Goal: Task Accomplishment & Management: Complete application form

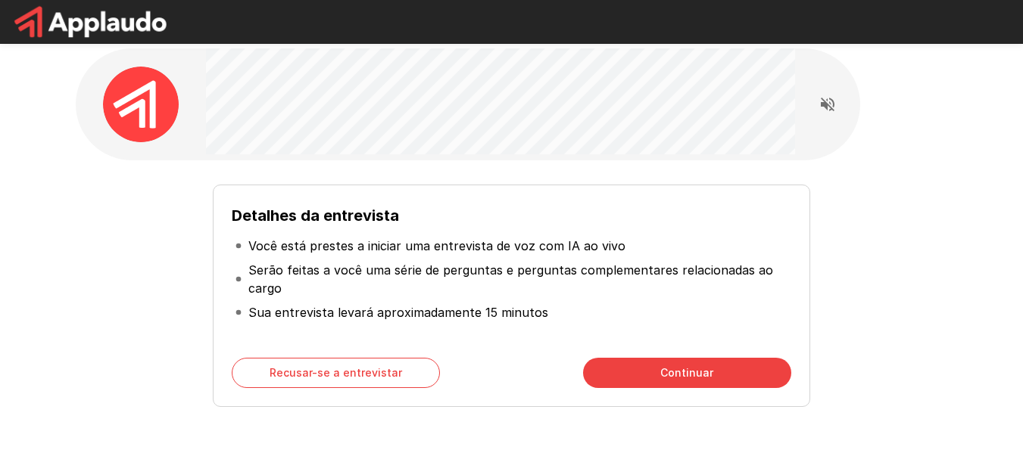
scroll to position [5, 0]
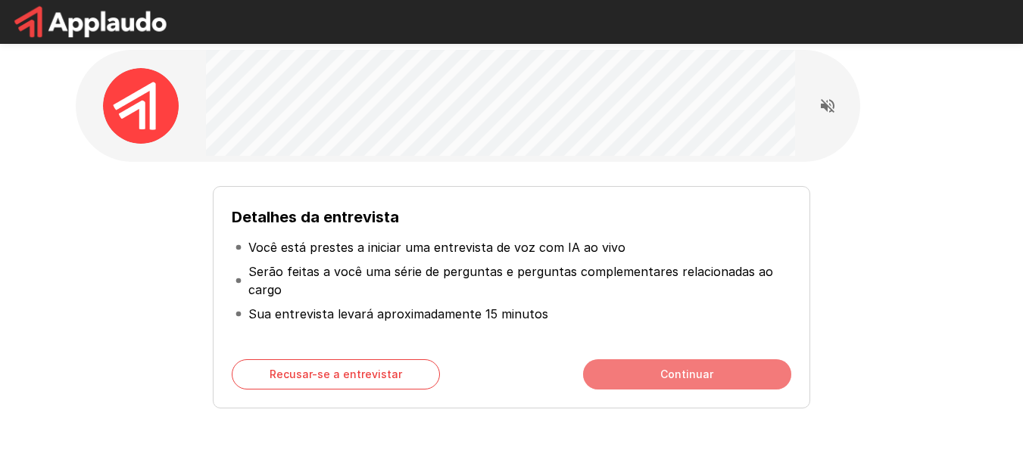
click at [629, 371] on button "Continuar" at bounding box center [687, 375] width 208 height 30
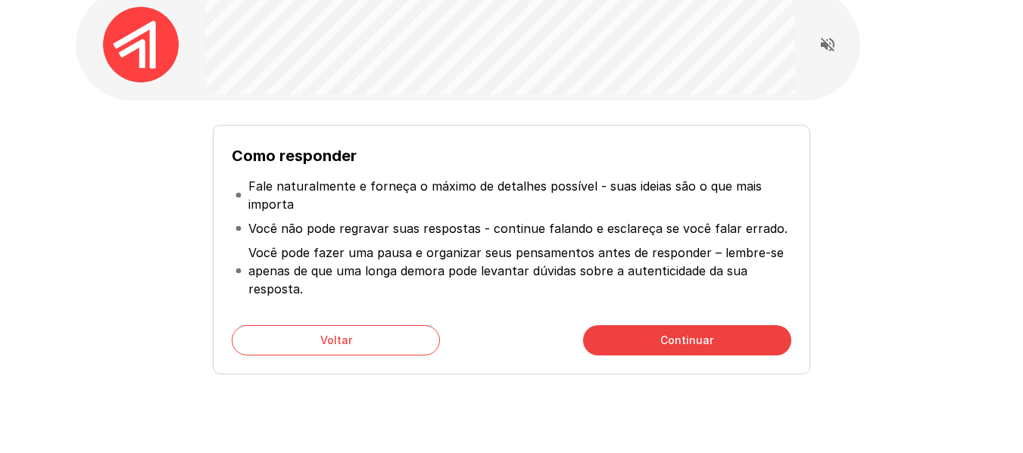
scroll to position [67, 0]
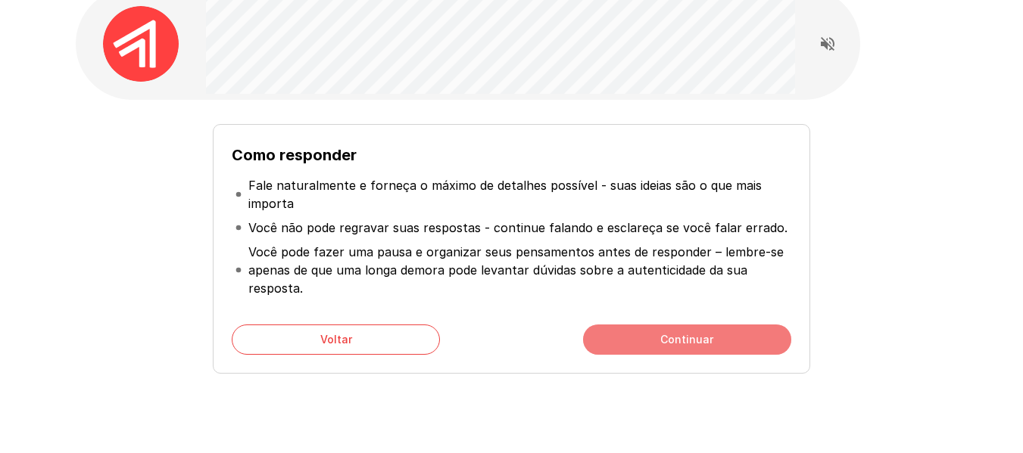
click at [660, 335] on button "Continuar" at bounding box center [687, 340] width 208 height 30
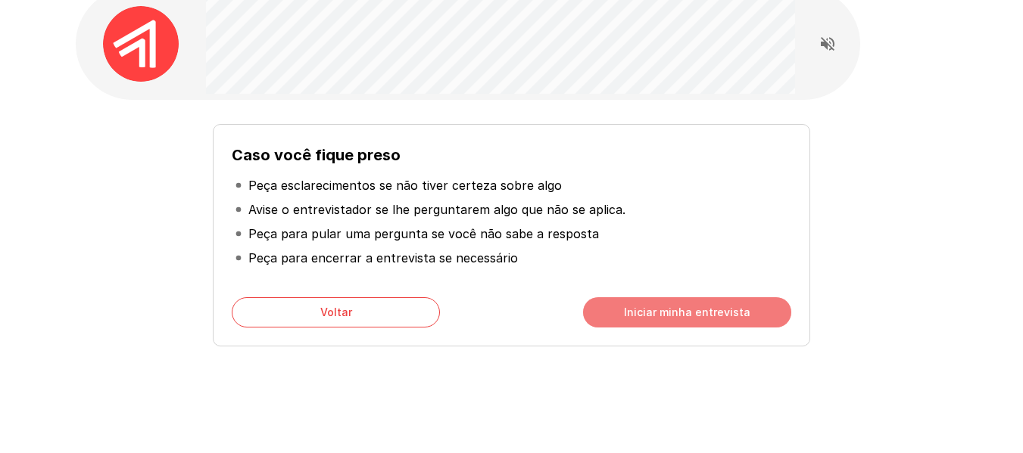
click at [702, 319] on font "Iniciar minha entrevista" at bounding box center [687, 312] width 126 height 19
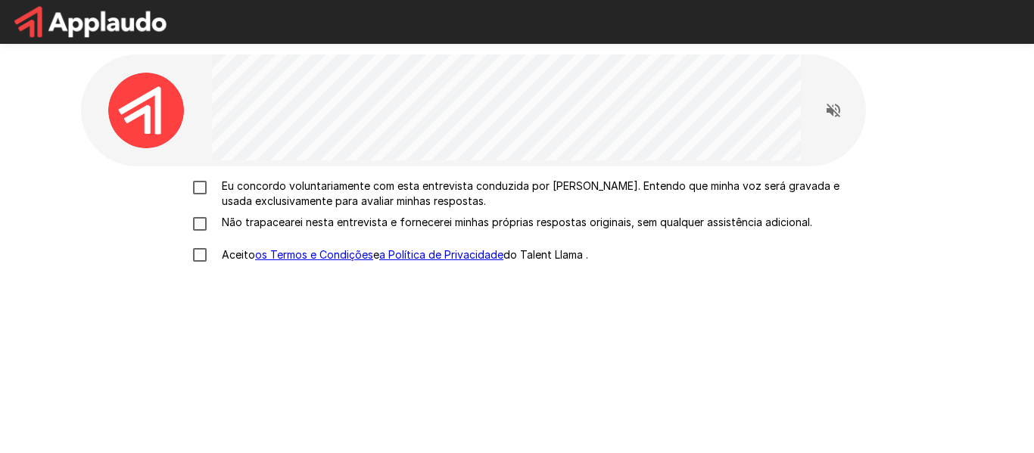
click at [202, 197] on label "Eu concordo voluntariamente com esta entrevista conduzida por [PERSON_NAME]. En…" at bounding box center [517, 194] width 666 height 30
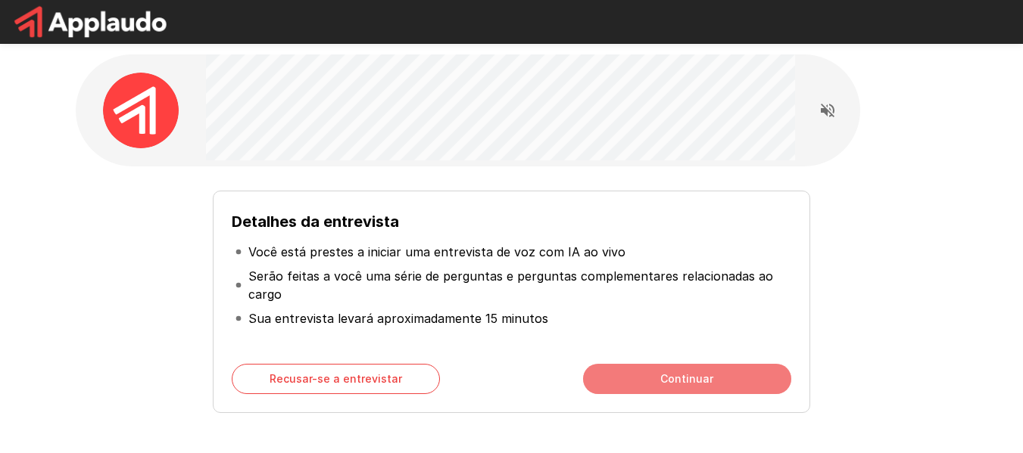
click at [735, 382] on button "Continuar" at bounding box center [687, 379] width 208 height 30
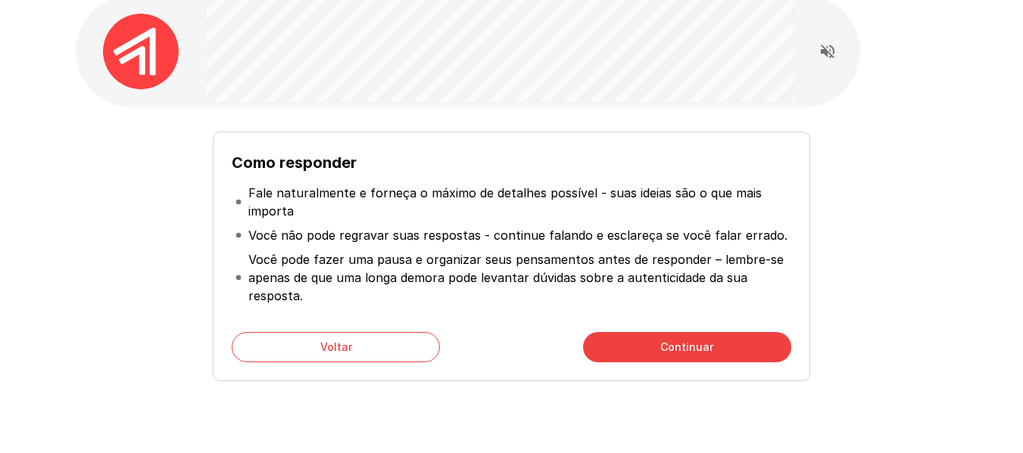
scroll to position [60, 0]
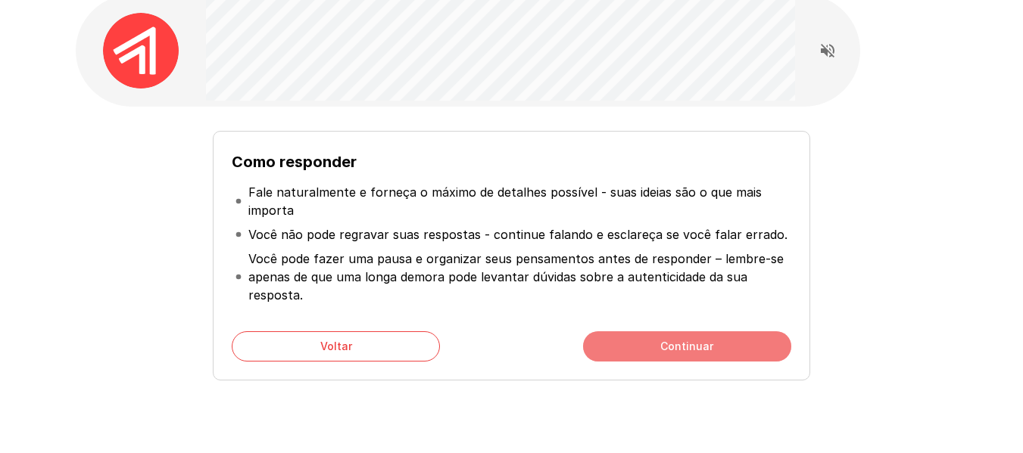
click at [685, 344] on font "Continuar" at bounding box center [686, 346] width 53 height 13
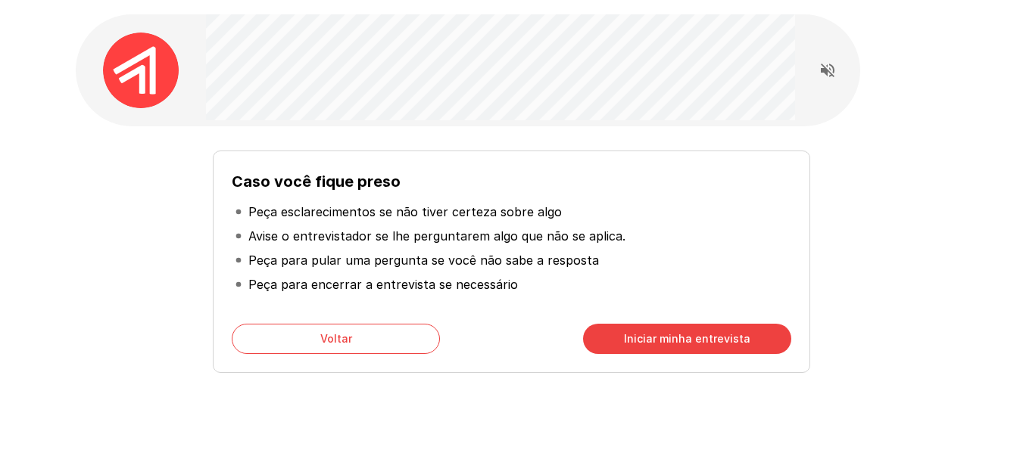
scroll to position [39, 0]
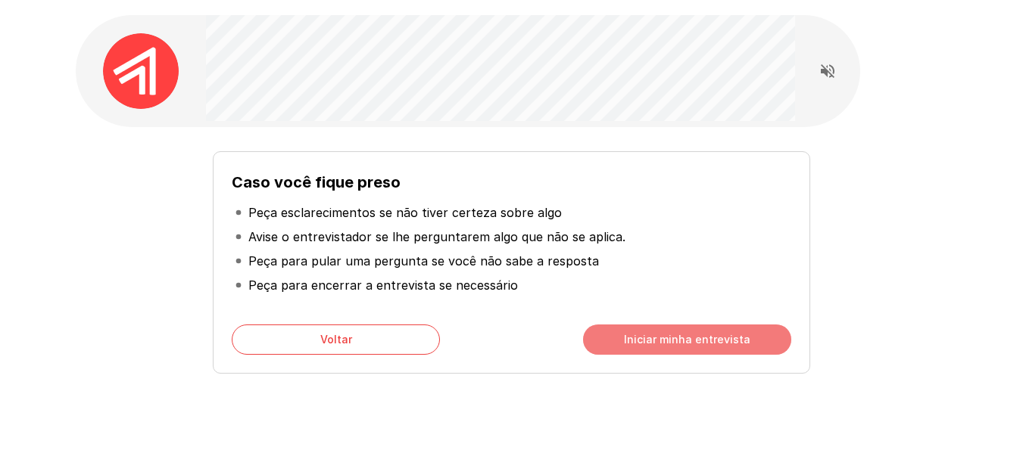
click at [731, 332] on font "Iniciar minha entrevista" at bounding box center [687, 339] width 126 height 19
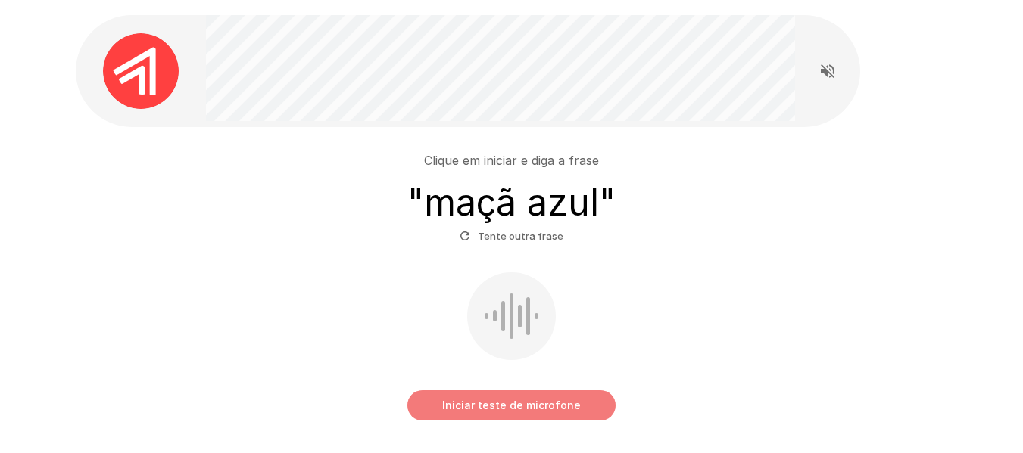
click at [562, 403] on font "Iniciar teste de microfone" at bounding box center [511, 405] width 139 height 13
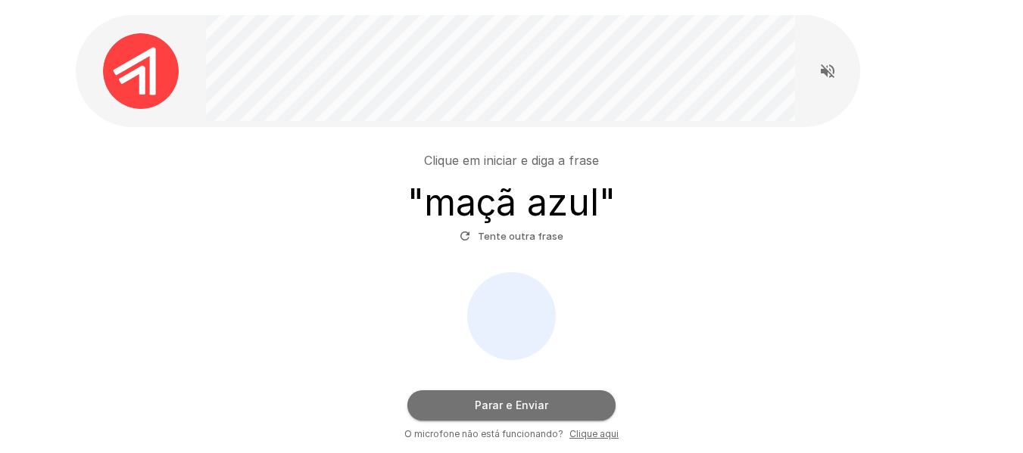
click at [562, 403] on button "Parar e Enviar" at bounding box center [511, 406] width 208 height 30
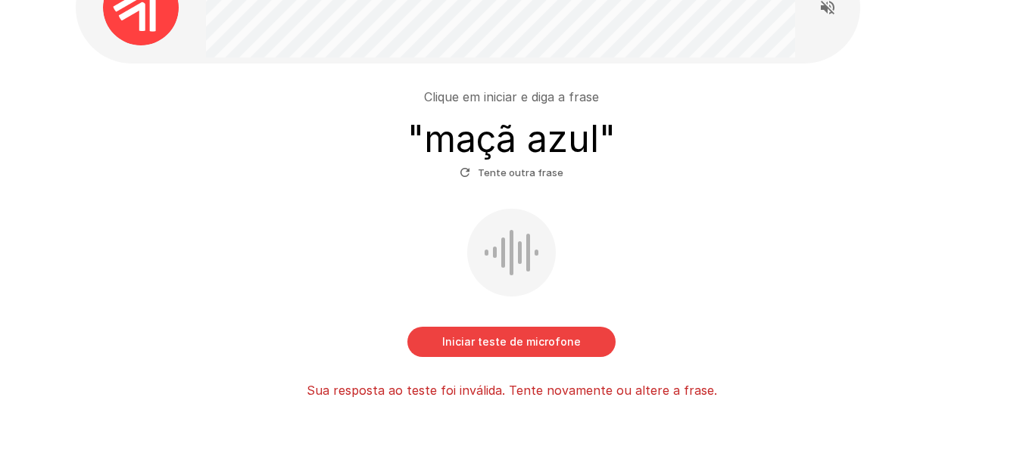
scroll to position [102, 0]
click at [472, 170] on icon "button" at bounding box center [465, 174] width 14 height 14
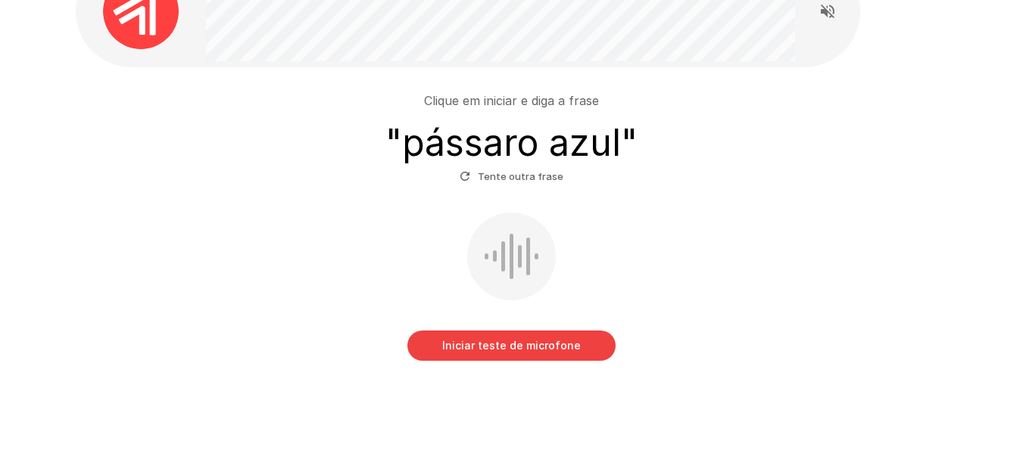
scroll to position [101, 0]
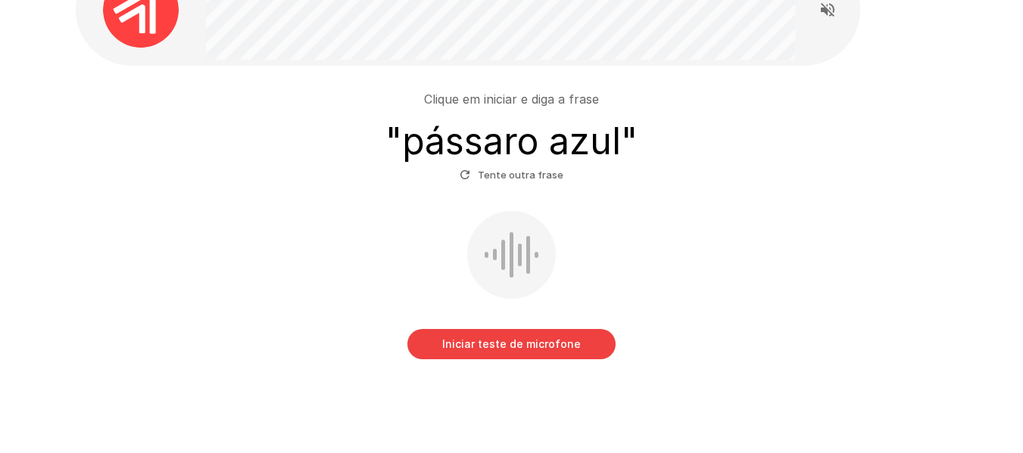
click at [493, 350] on font "Iniciar teste de microfone" at bounding box center [511, 344] width 139 height 13
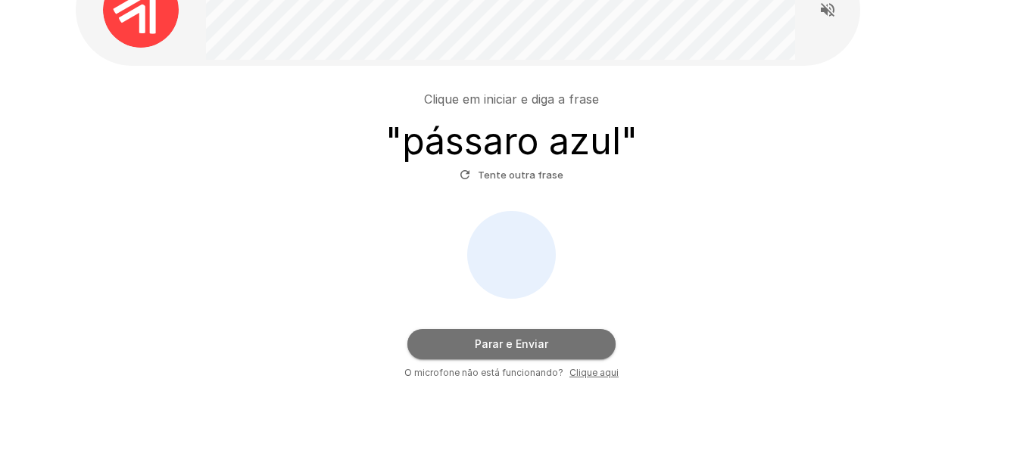
click at [493, 350] on font "Parar e Enviar" at bounding box center [511, 344] width 73 height 13
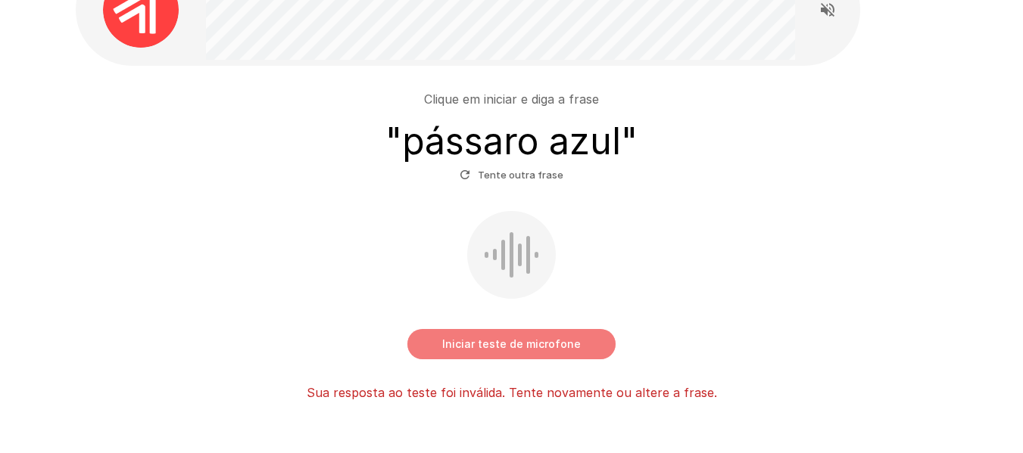
click at [493, 350] on font "Iniciar teste de microfone" at bounding box center [511, 344] width 139 height 13
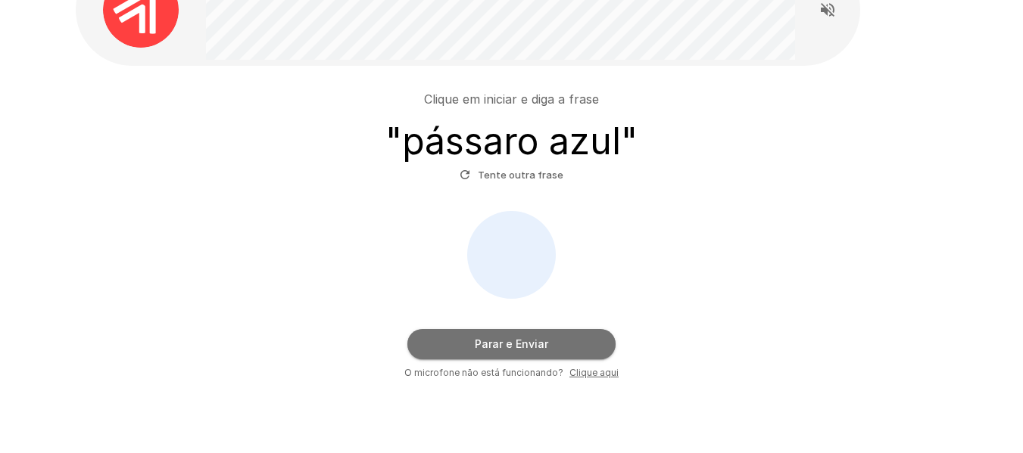
click at [493, 350] on font "Parar e Enviar" at bounding box center [511, 344] width 73 height 13
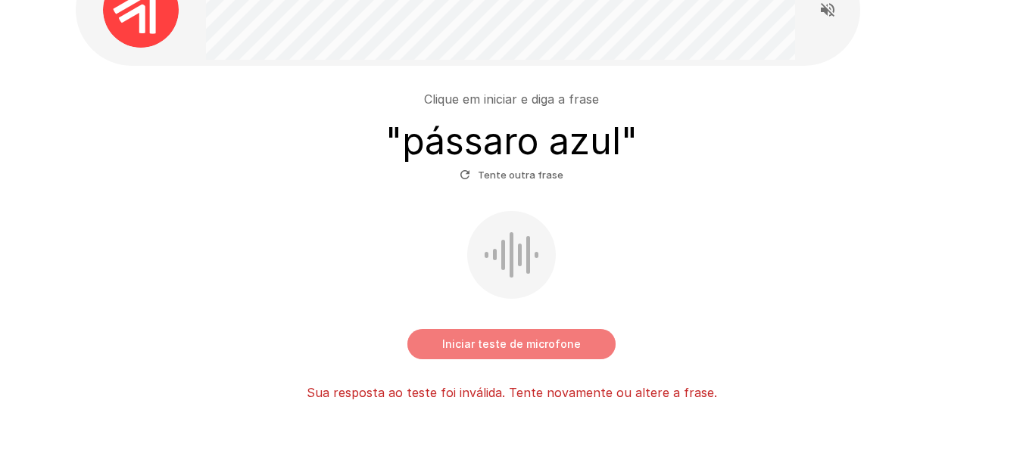
click at [493, 350] on font "Iniciar teste de microfone" at bounding box center [511, 344] width 139 height 13
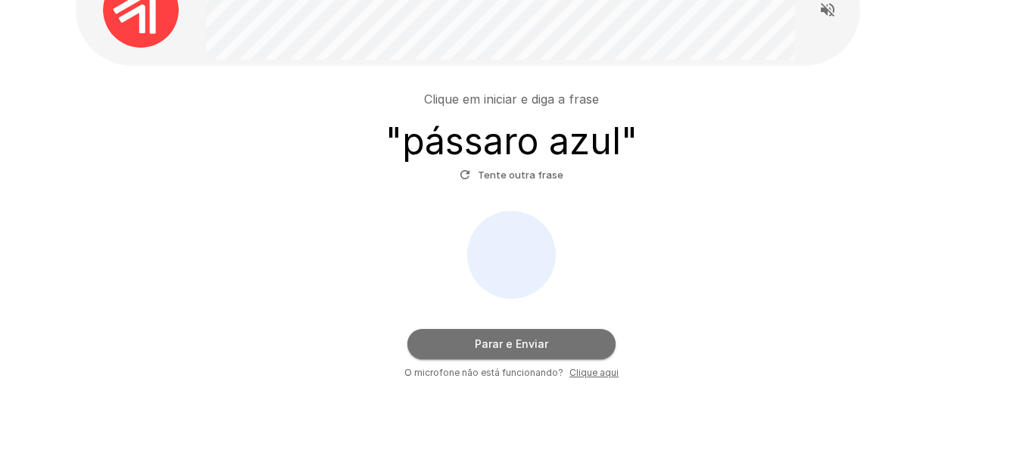
click at [493, 350] on font "Parar e Enviar" at bounding box center [511, 344] width 73 height 13
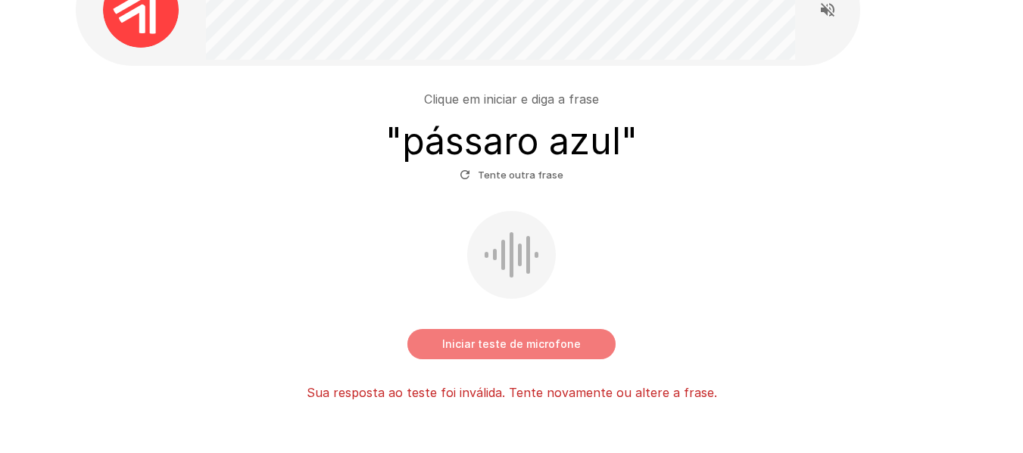
click at [493, 350] on font "Iniciar teste de microfone" at bounding box center [511, 344] width 139 height 13
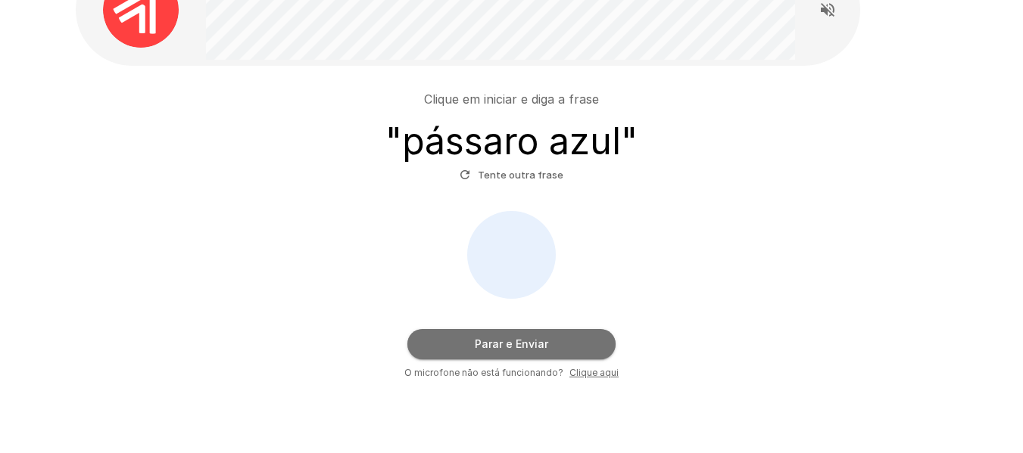
click at [493, 350] on font "Parar e Enviar" at bounding box center [511, 344] width 73 height 13
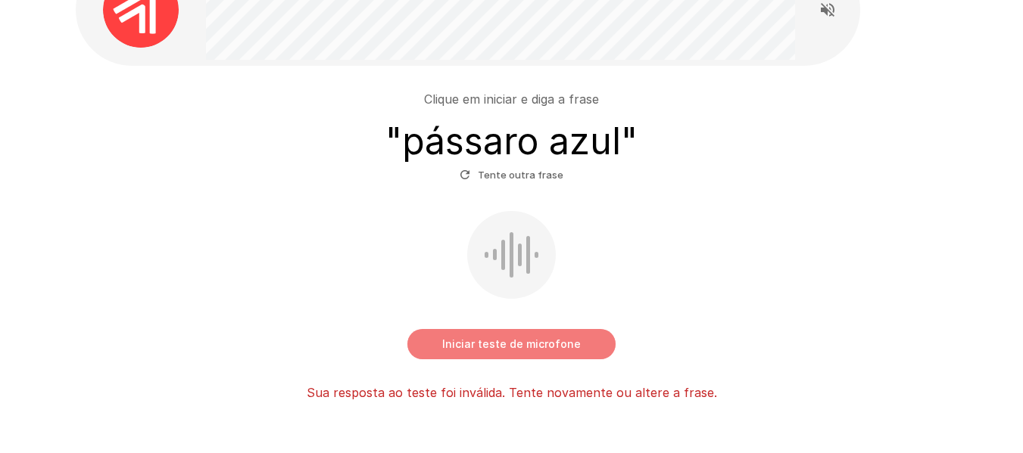
click at [493, 350] on font "Iniciar teste de microfone" at bounding box center [511, 344] width 139 height 13
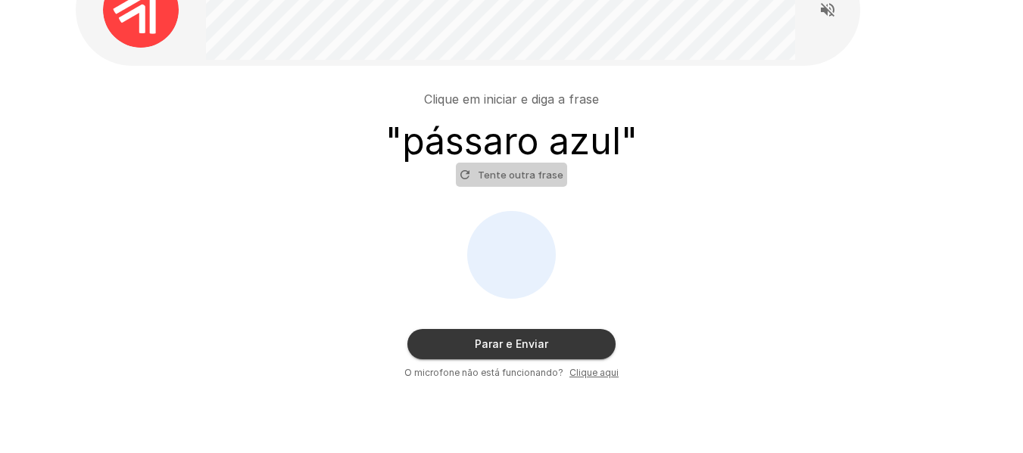
click at [519, 176] on font "Tente outra frase" at bounding box center [521, 175] width 86 height 12
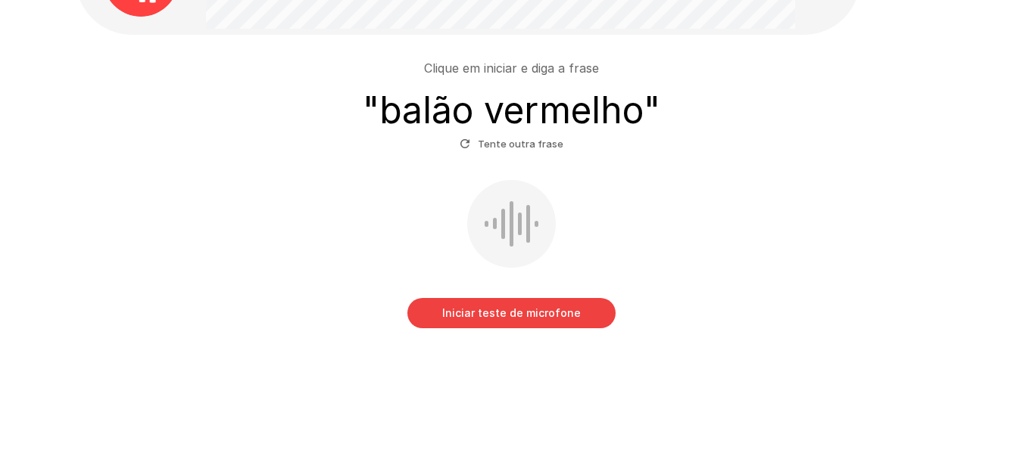
scroll to position [132, 0]
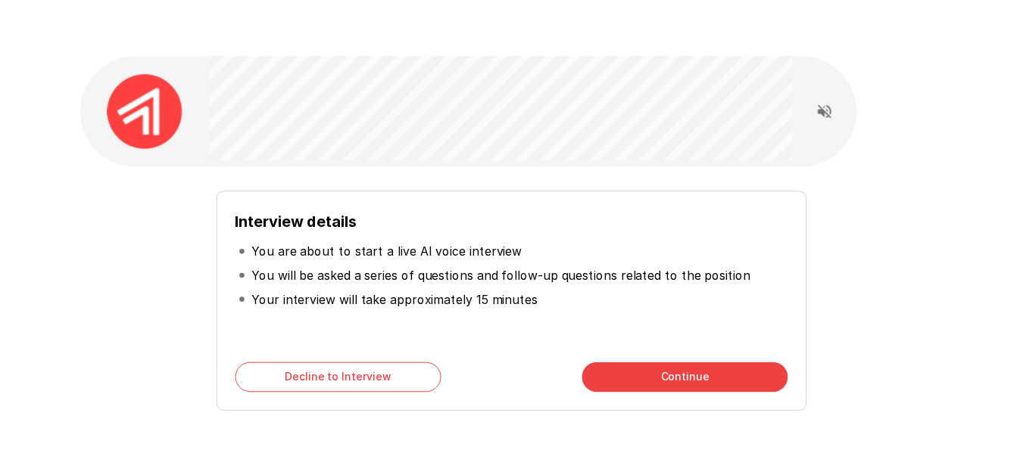
scroll to position [87, 0]
